Goal: Task Accomplishment & Management: Complete application form

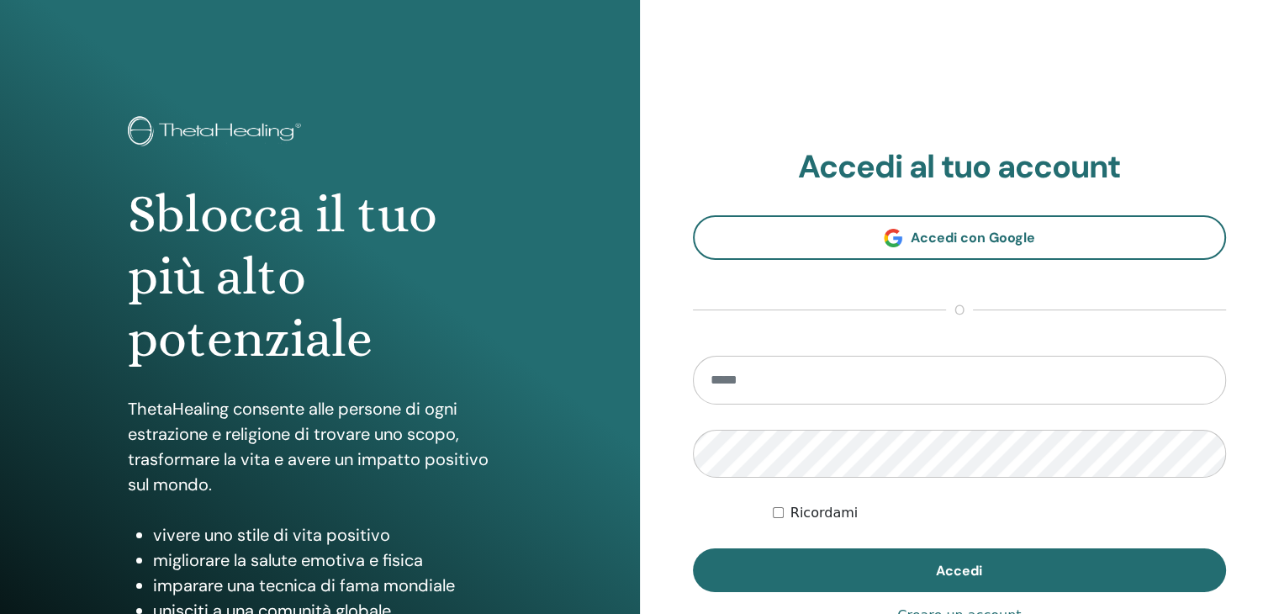
click at [200, 122] on img at bounding box center [217, 133] width 179 height 34
